Goal: Understand process/instructions

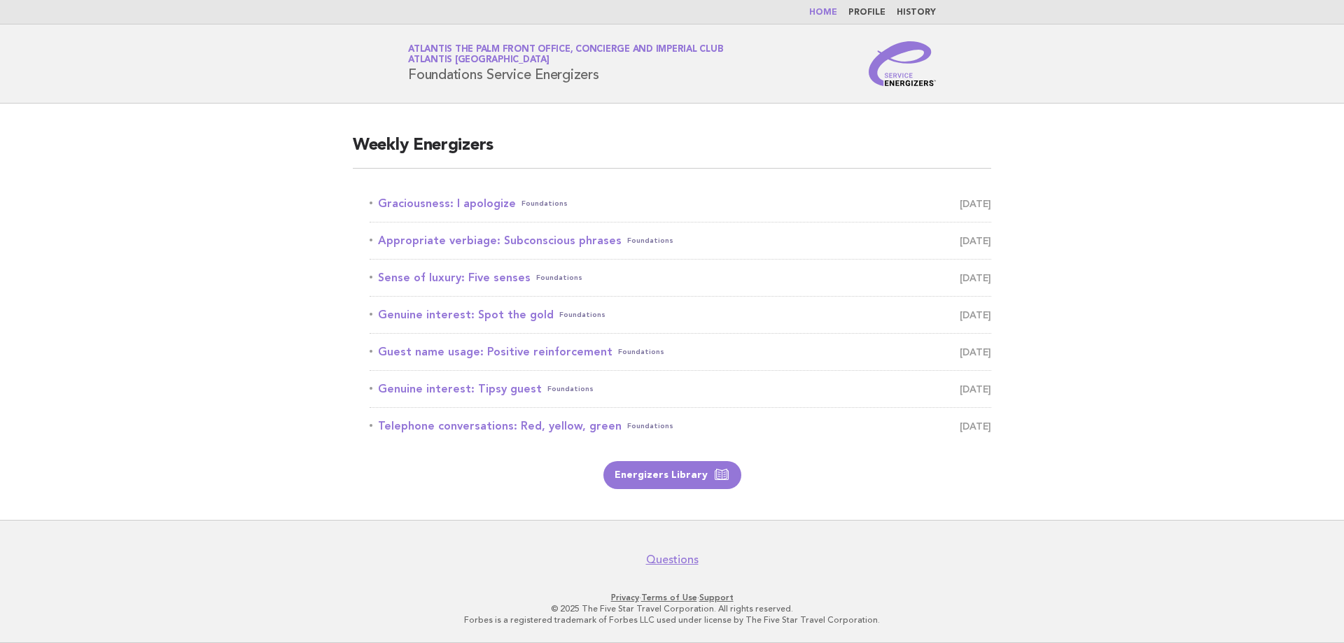
click at [101, 364] on main "Weekly Energizers Graciousness: I apologize Foundations September 9 Appropriate…" at bounding box center [672, 312] width 1344 height 417
click at [483, 200] on link "Graciousness: I apologize Foundations September 9" at bounding box center [681, 204] width 622 height 20
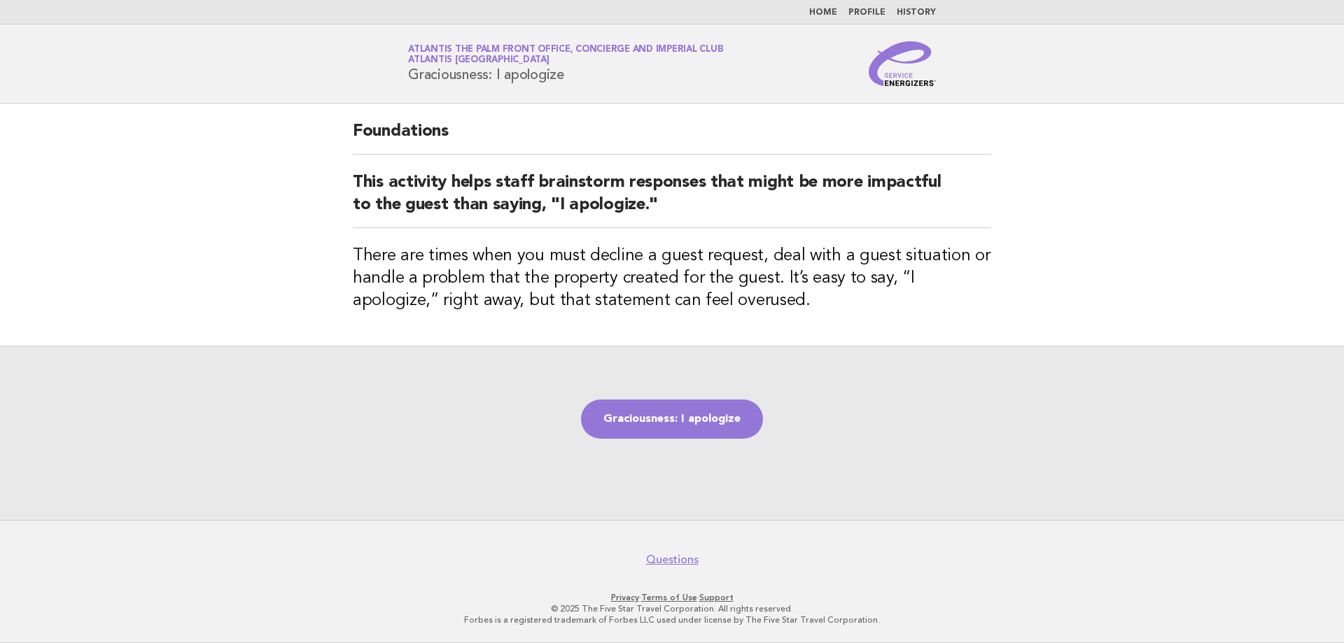
drag, startPoint x: 407, startPoint y: 74, endPoint x: 568, endPoint y: 74, distance: 161.0
click at [568, 74] on div "Service Energizers Atlantis The Palm Front Office, Concierge and Imperial Club …" at bounding box center [672, 63] width 567 height 45
copy h1 "Graciousness: I apologize"
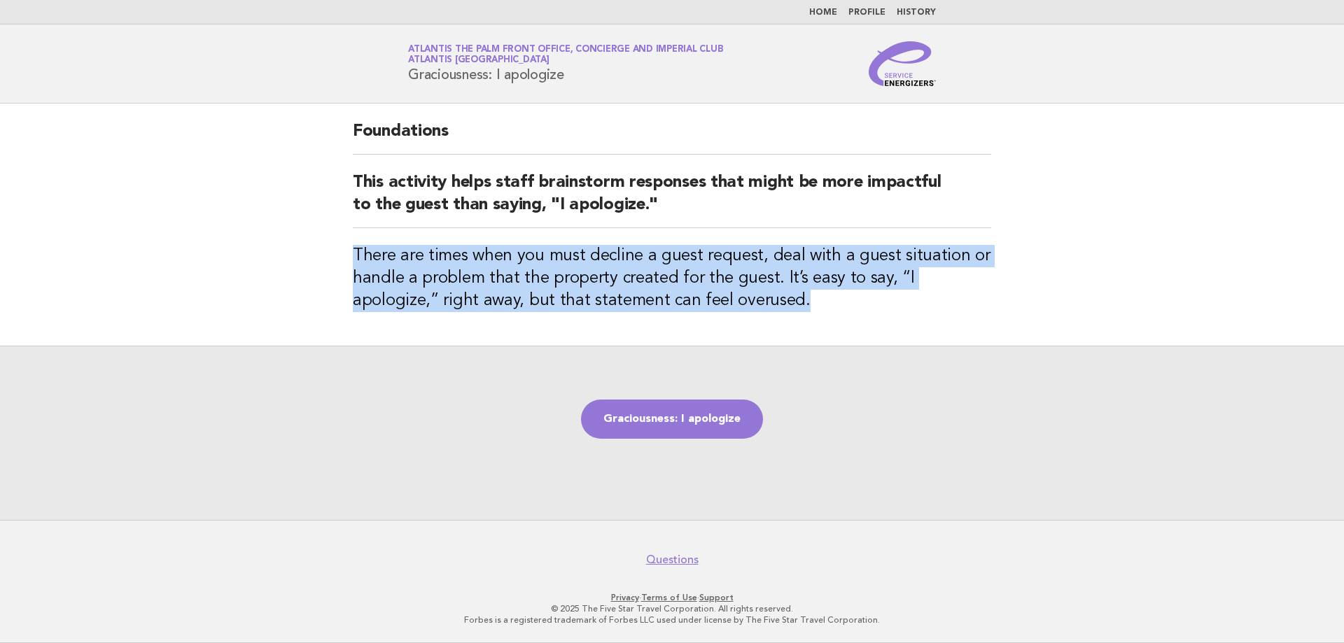
drag, startPoint x: 354, startPoint y: 251, endPoint x: 726, endPoint y: 312, distance: 376.9
click at [726, 312] on div "Foundations This activity helps staff brainstorm responses that might be more i…" at bounding box center [672, 225] width 672 height 242
copy h3 "There are times when you must decline a guest request, deal with a guest situat…"
click at [702, 432] on link "Graciousness: I apologize" at bounding box center [672, 419] width 182 height 39
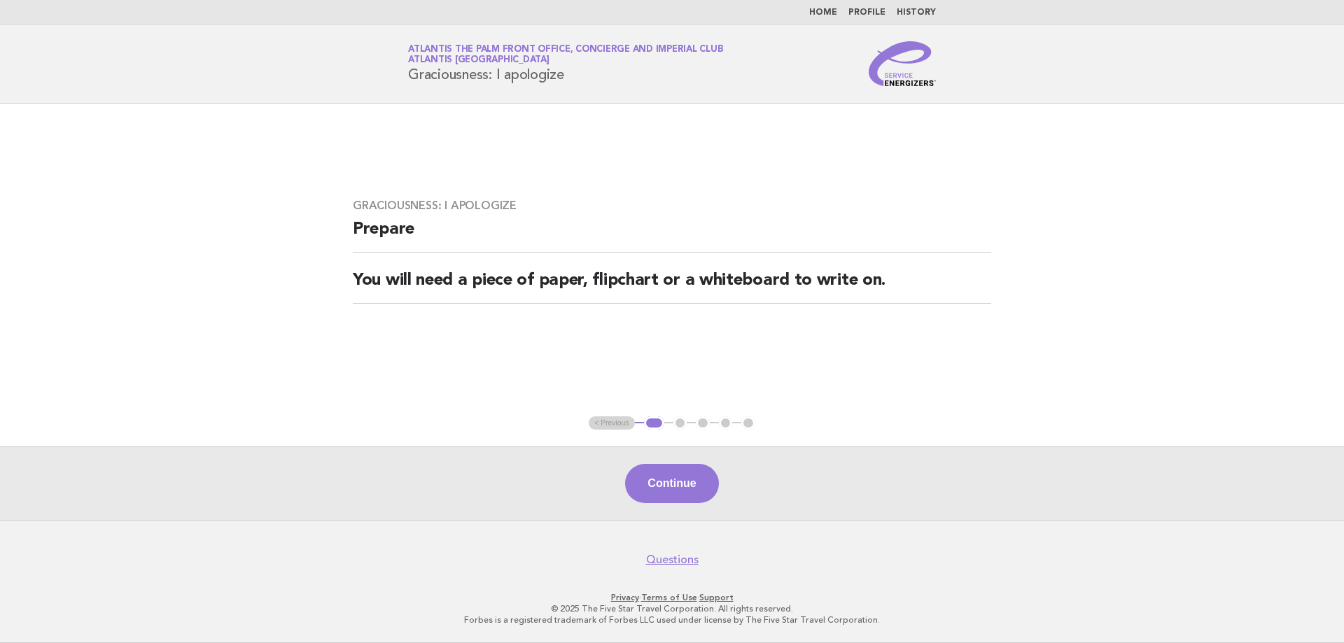
click at [691, 438] on main "Graciousness: I apologize Prepare You will need a piece of paper, flipchart or …" at bounding box center [672, 312] width 1344 height 417
click at [690, 494] on button "Continue" at bounding box center [671, 483] width 93 height 39
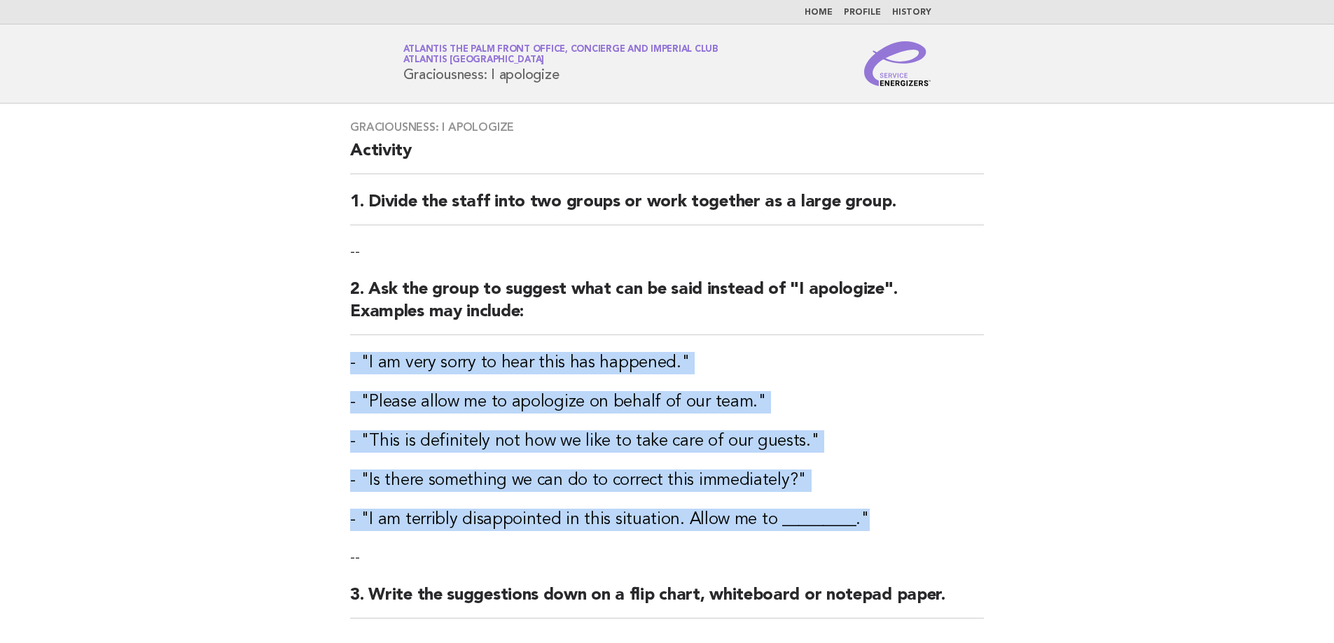
drag, startPoint x: 344, startPoint y: 366, endPoint x: 884, endPoint y: 524, distance: 562.5
click at [879, 523] on div "Graciousness: I apologize Activity 1. Divide the staff into two groups or work …" at bounding box center [666, 378] width 667 height 549
copy div "- "I am very sorry to hear this has happened." - "Please allow me to apologize …"
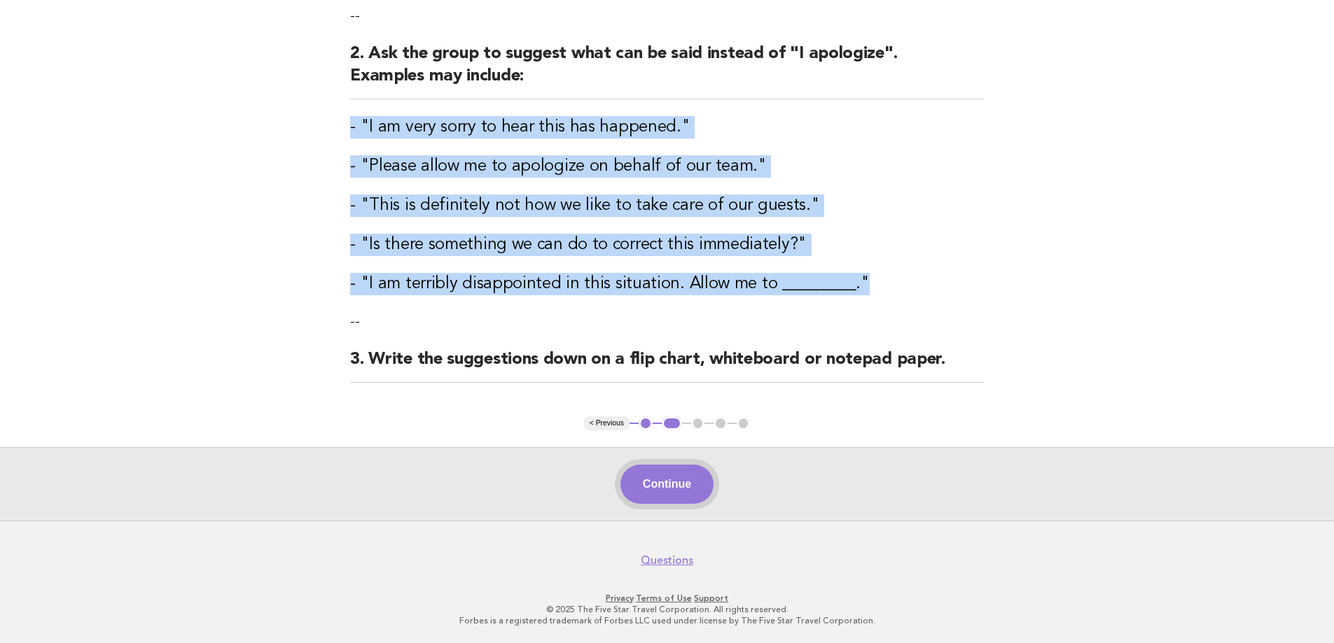
click at [634, 492] on button "Continue" at bounding box center [666, 484] width 93 height 39
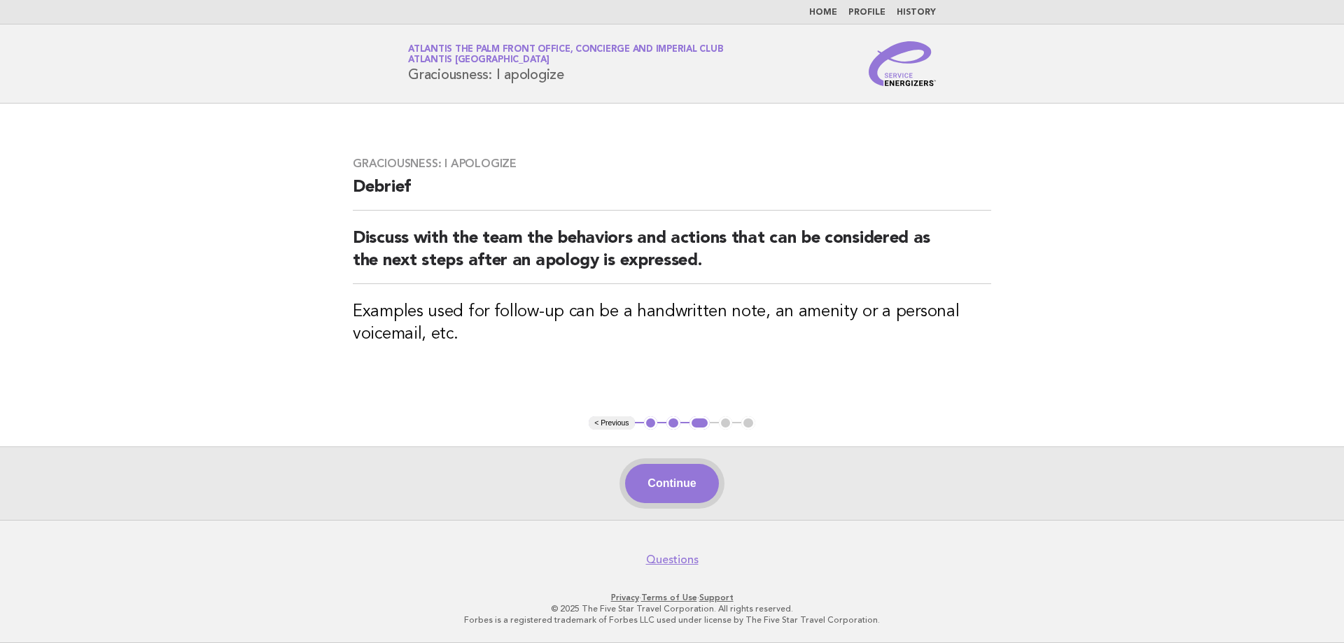
click at [692, 492] on button "Continue" at bounding box center [671, 483] width 93 height 39
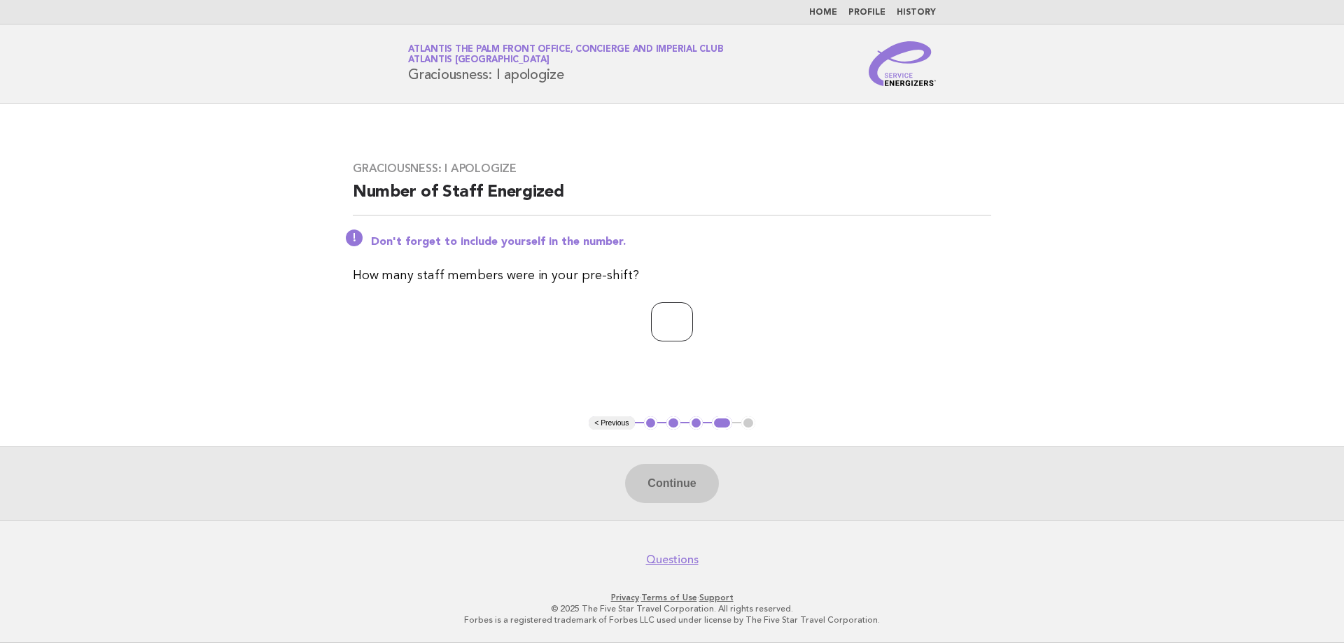
click at [658, 322] on input "number" at bounding box center [672, 321] width 42 height 39
type input "*"
click at [709, 475] on button "Continue" at bounding box center [671, 483] width 93 height 39
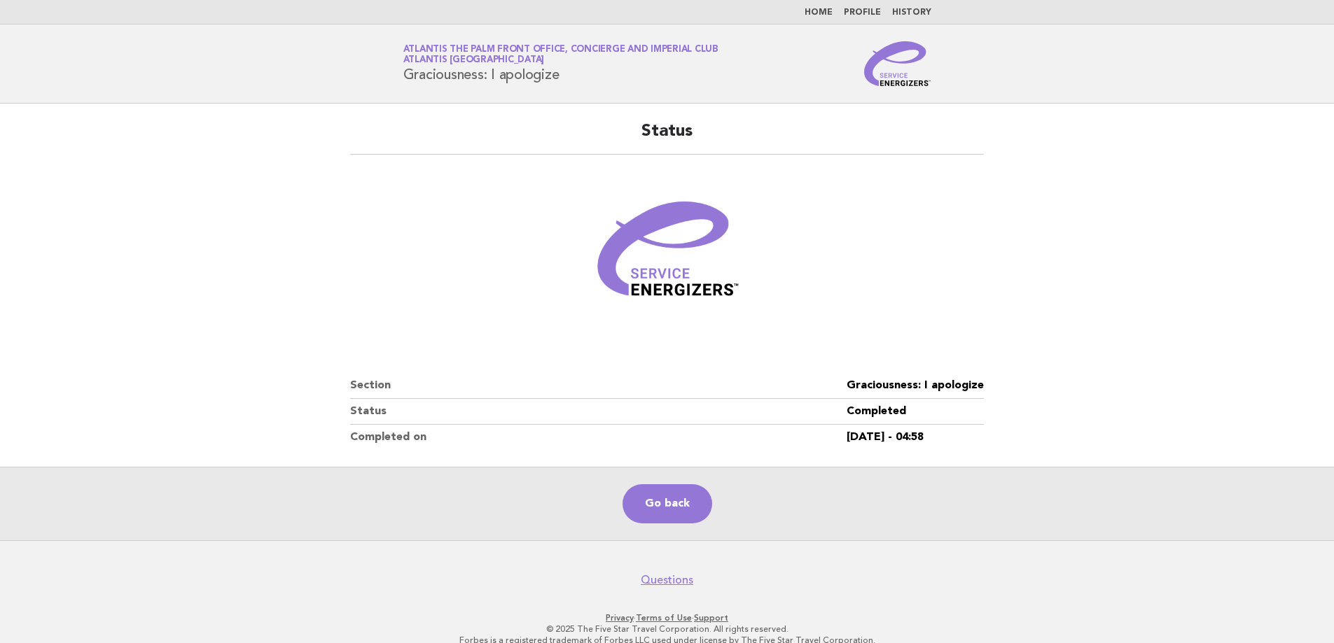
click at [557, 333] on figure at bounding box center [667, 256] width 634 height 168
click at [1165, 338] on main "Status Section Graciousness: I apologize Status Completed Completed on 09/Sep/2…" at bounding box center [667, 322] width 1334 height 437
